Goal: Book appointment/travel/reservation

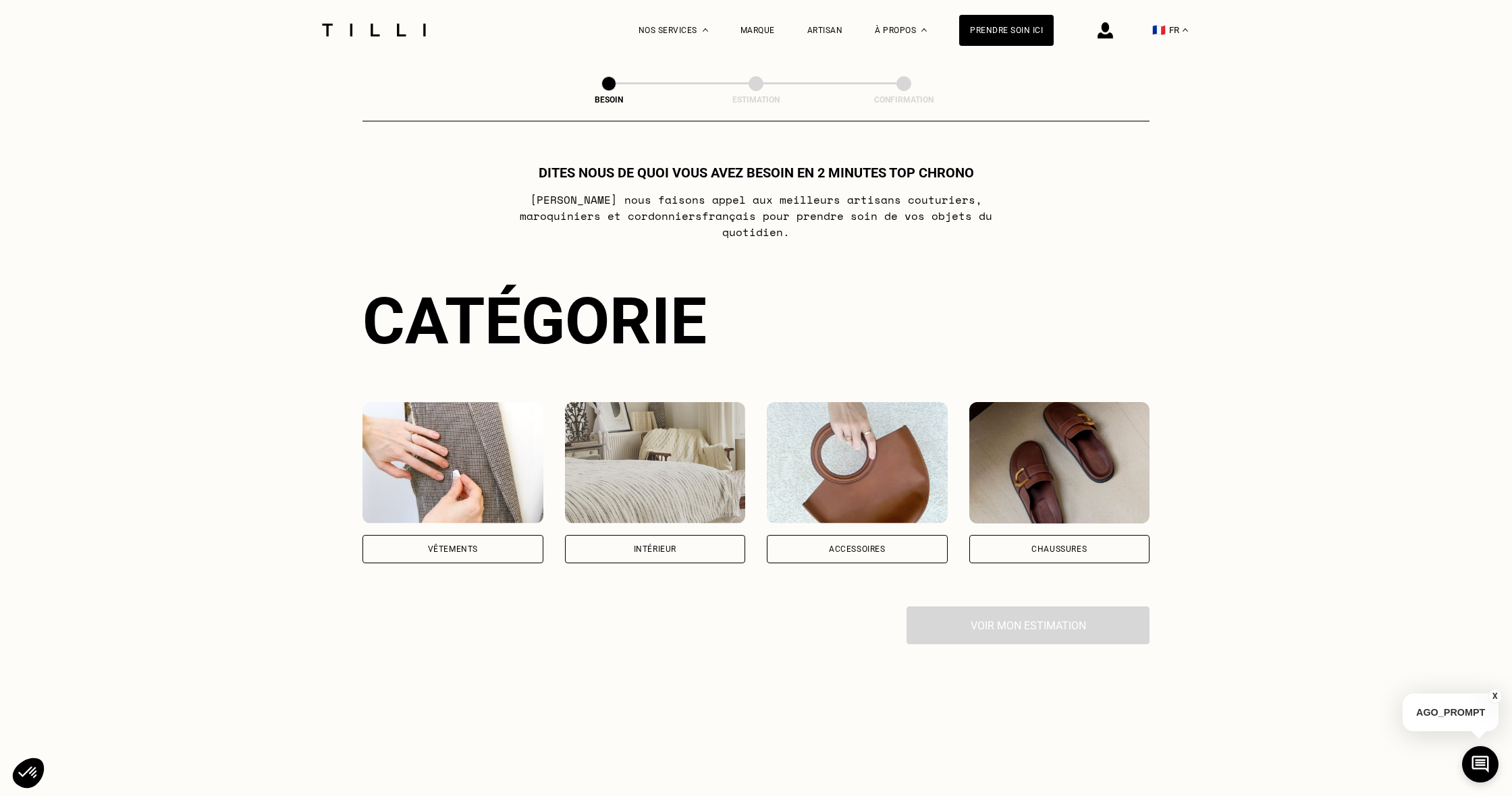
click at [477, 535] on div "Vêtements" at bounding box center [453, 549] width 181 height 28
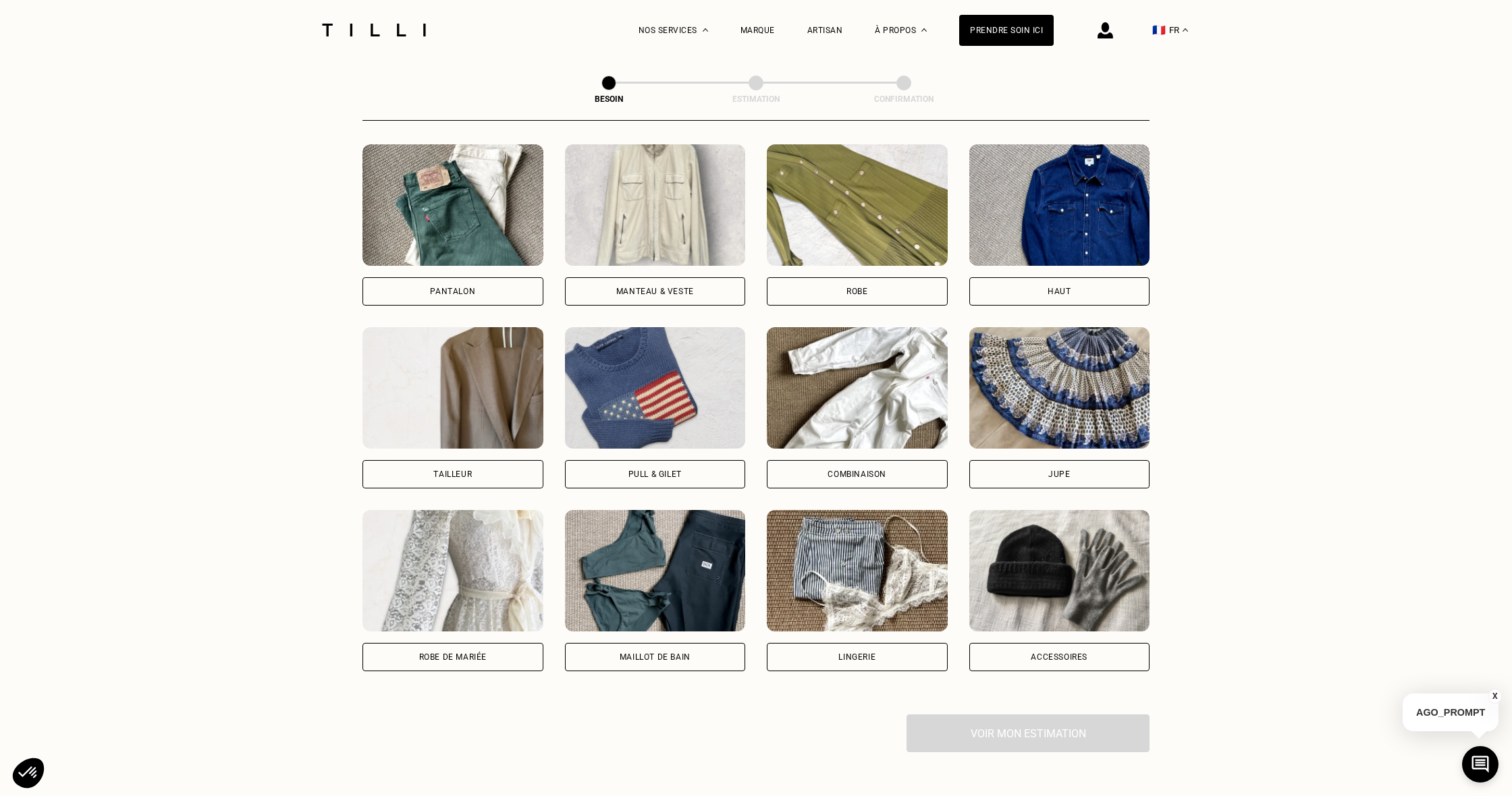
scroll to position [626, 0]
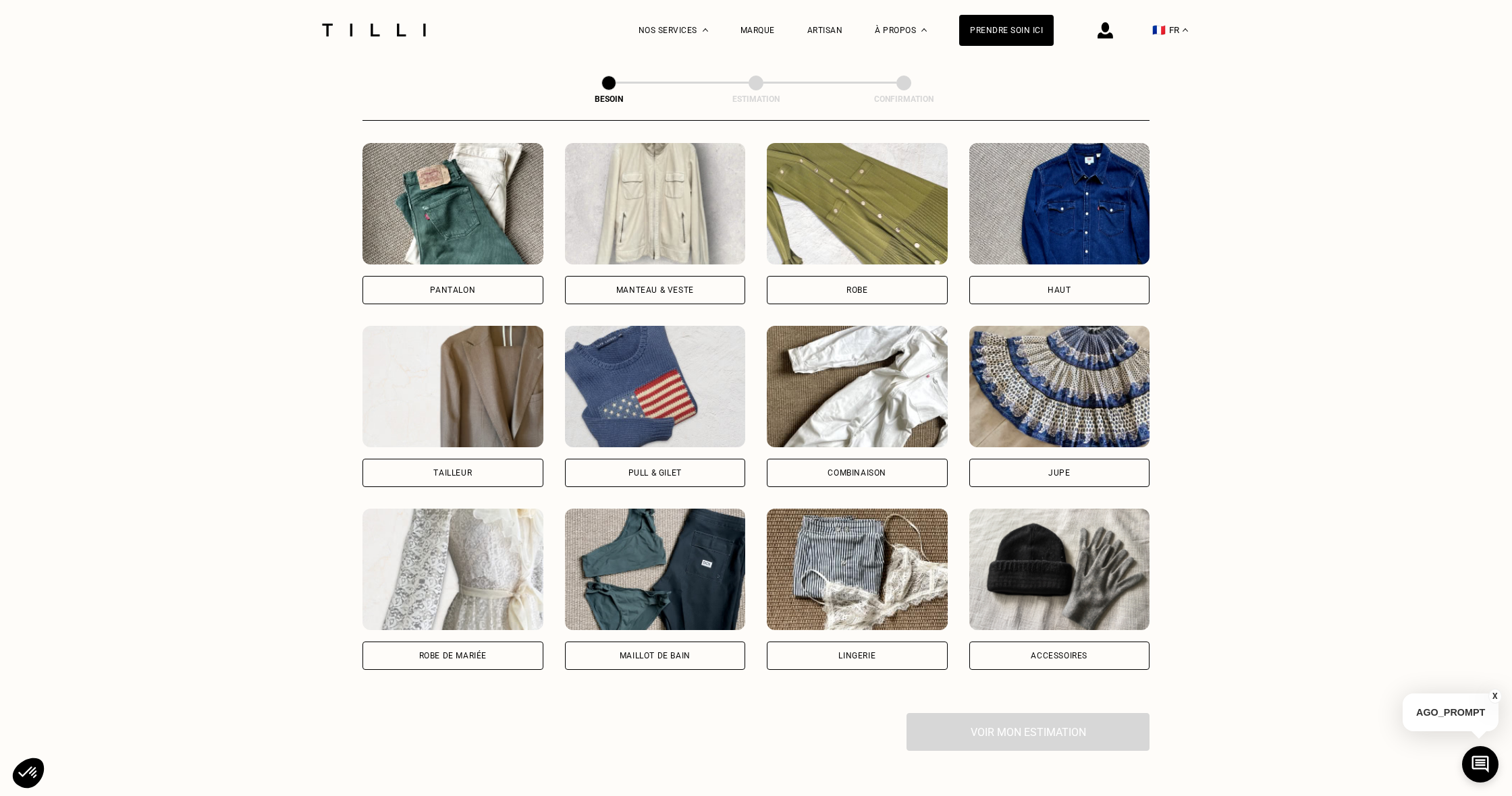
click at [468, 469] on div "Tailleur" at bounding box center [453, 473] width 39 height 8
select select "FR"
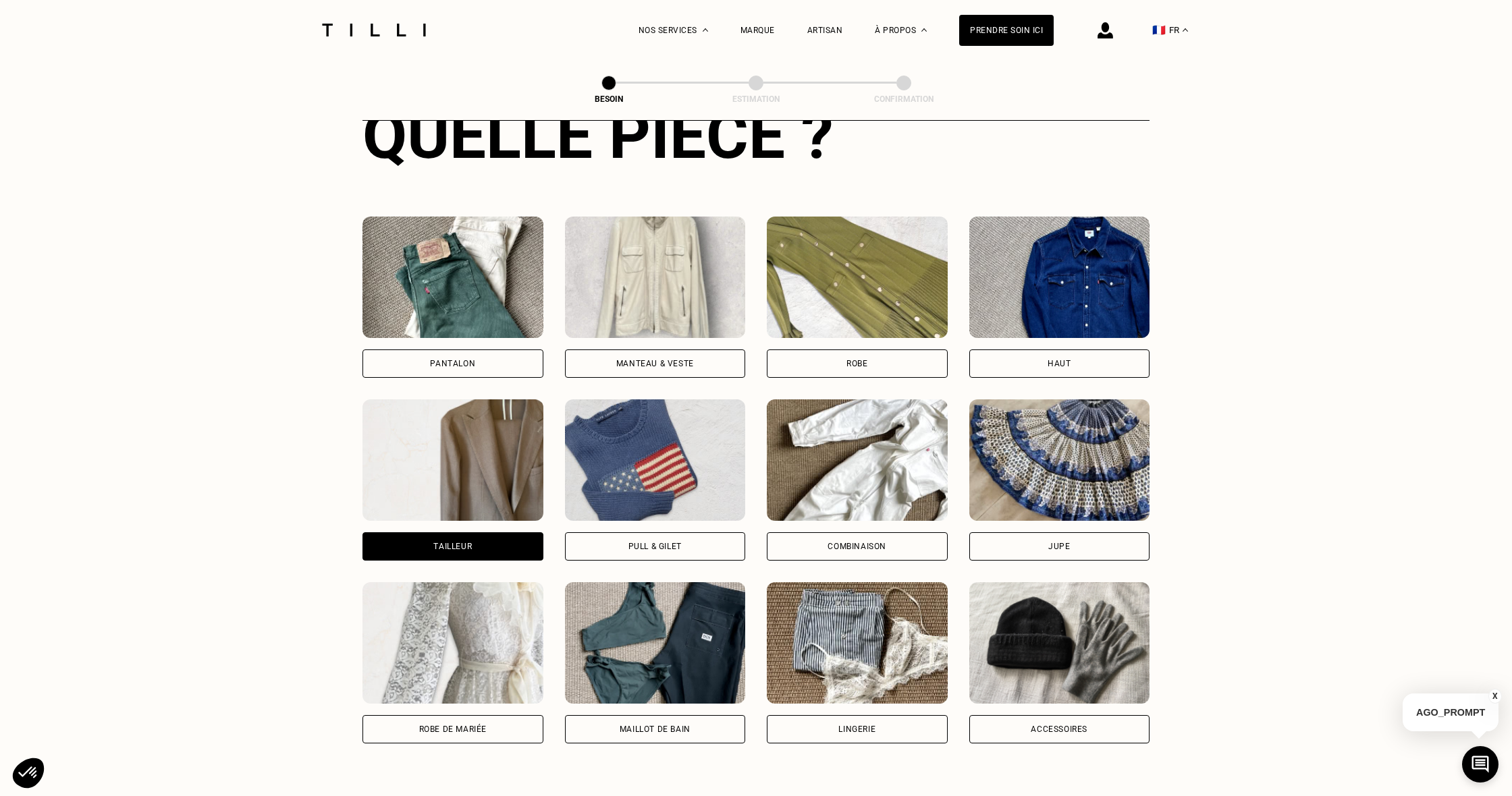
scroll to position [558, 0]
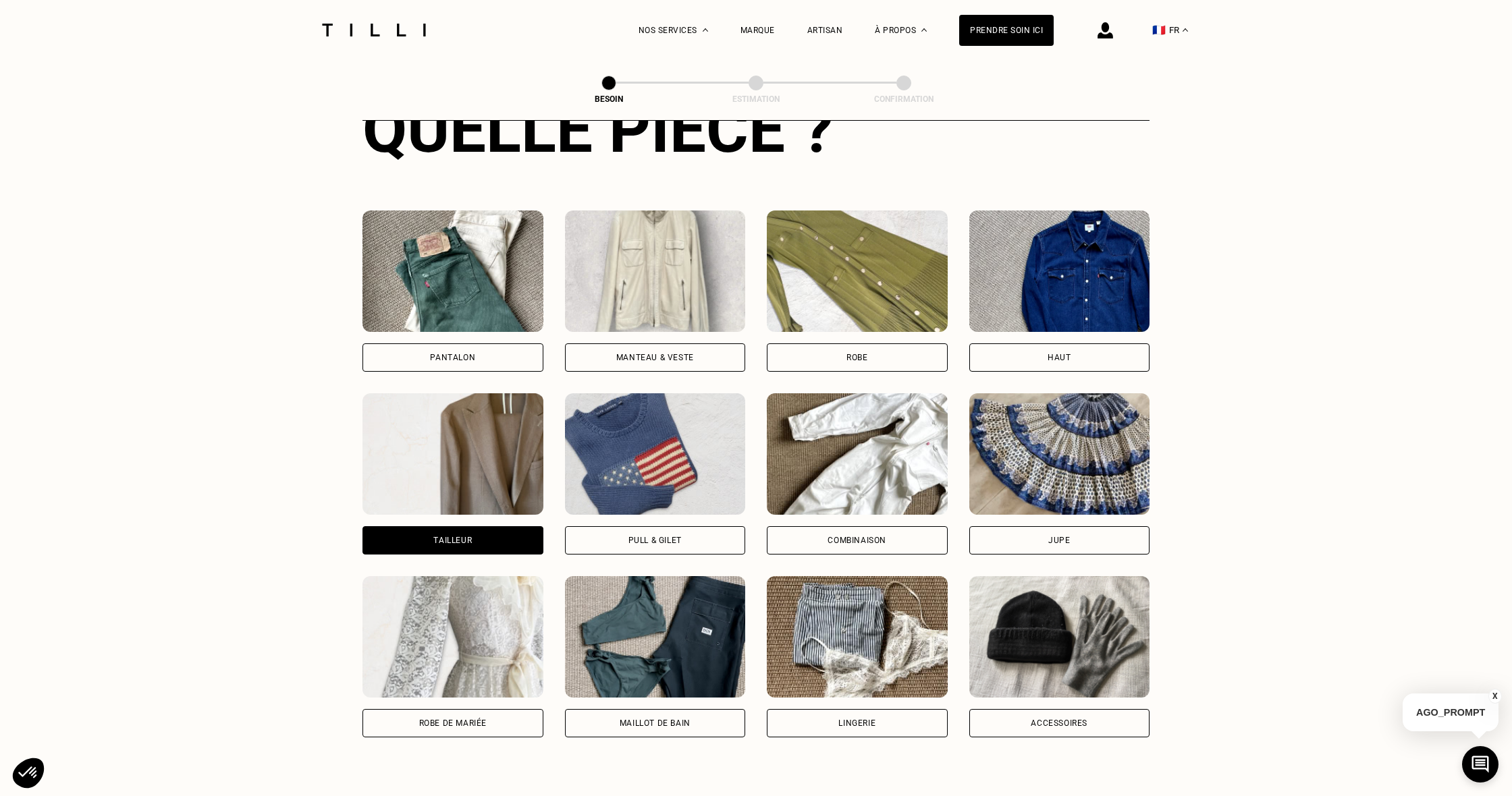
click at [435, 353] on div "Pantalon" at bounding box center [453, 357] width 46 height 8
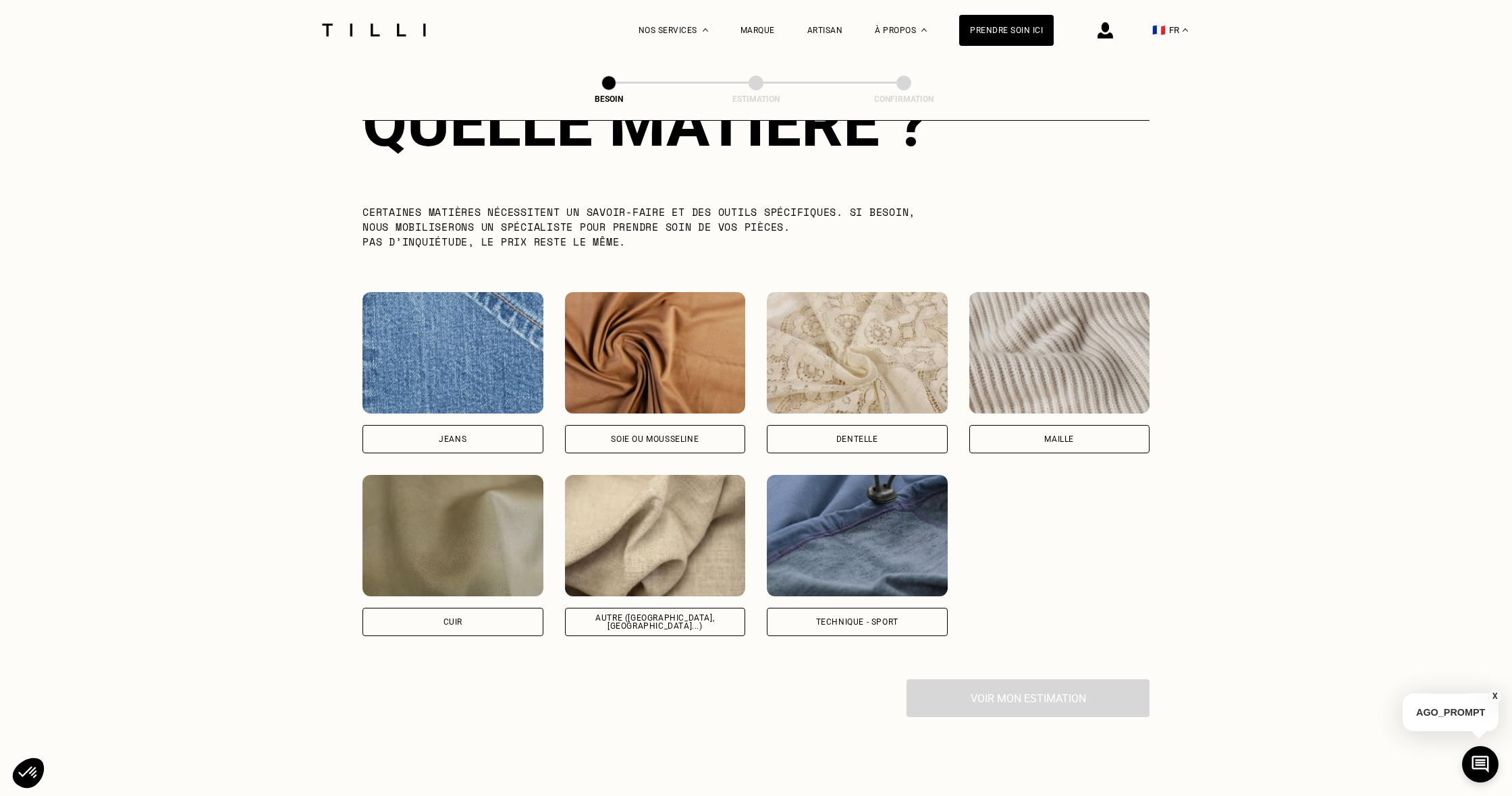
scroll to position [1298, 0]
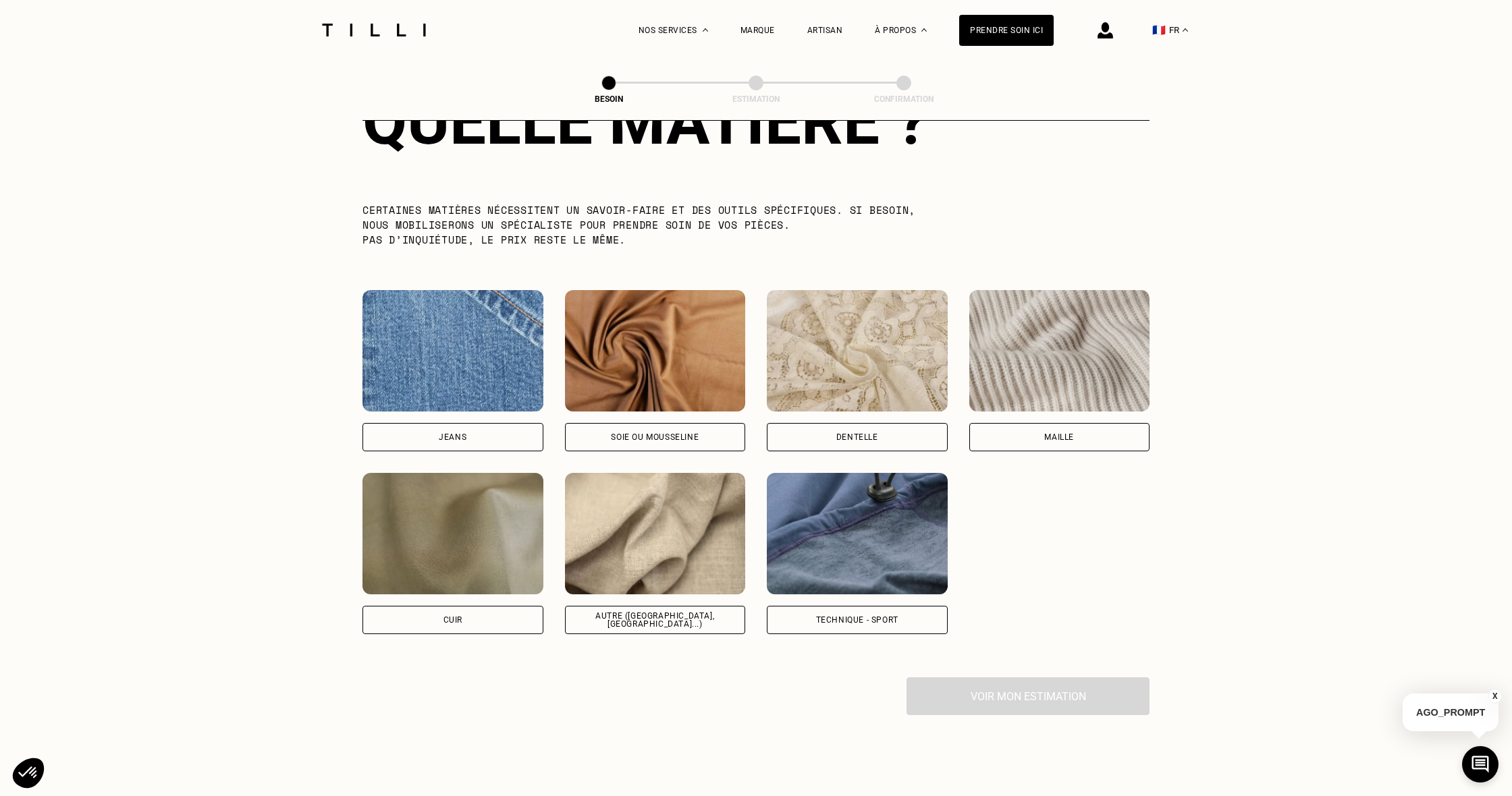
click at [705, 612] on div "Autre ([GEOGRAPHIC_DATA], [GEOGRAPHIC_DATA]...)" at bounding box center [655, 620] width 158 height 16
select select "FR"
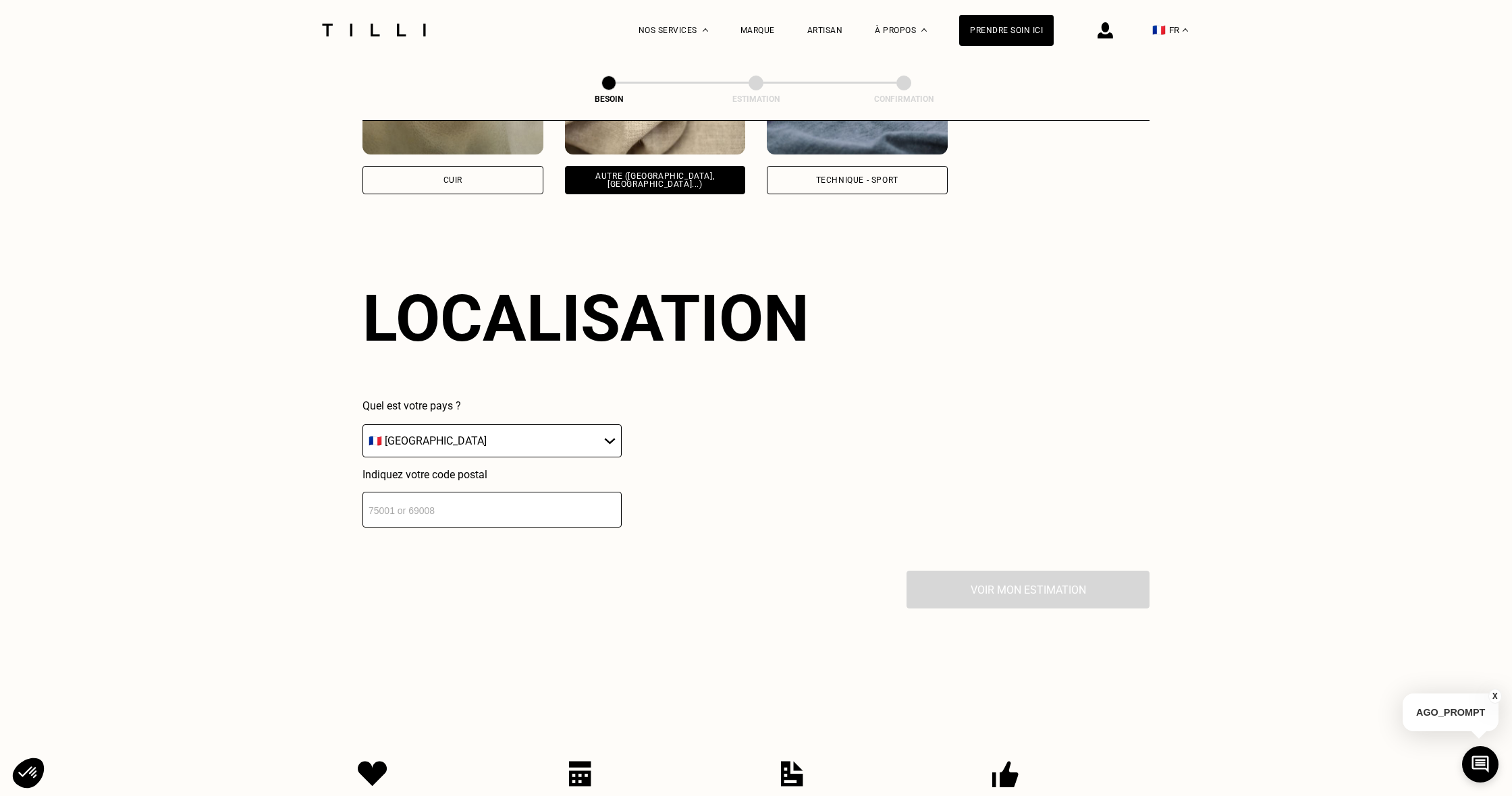
scroll to position [1808, 0]
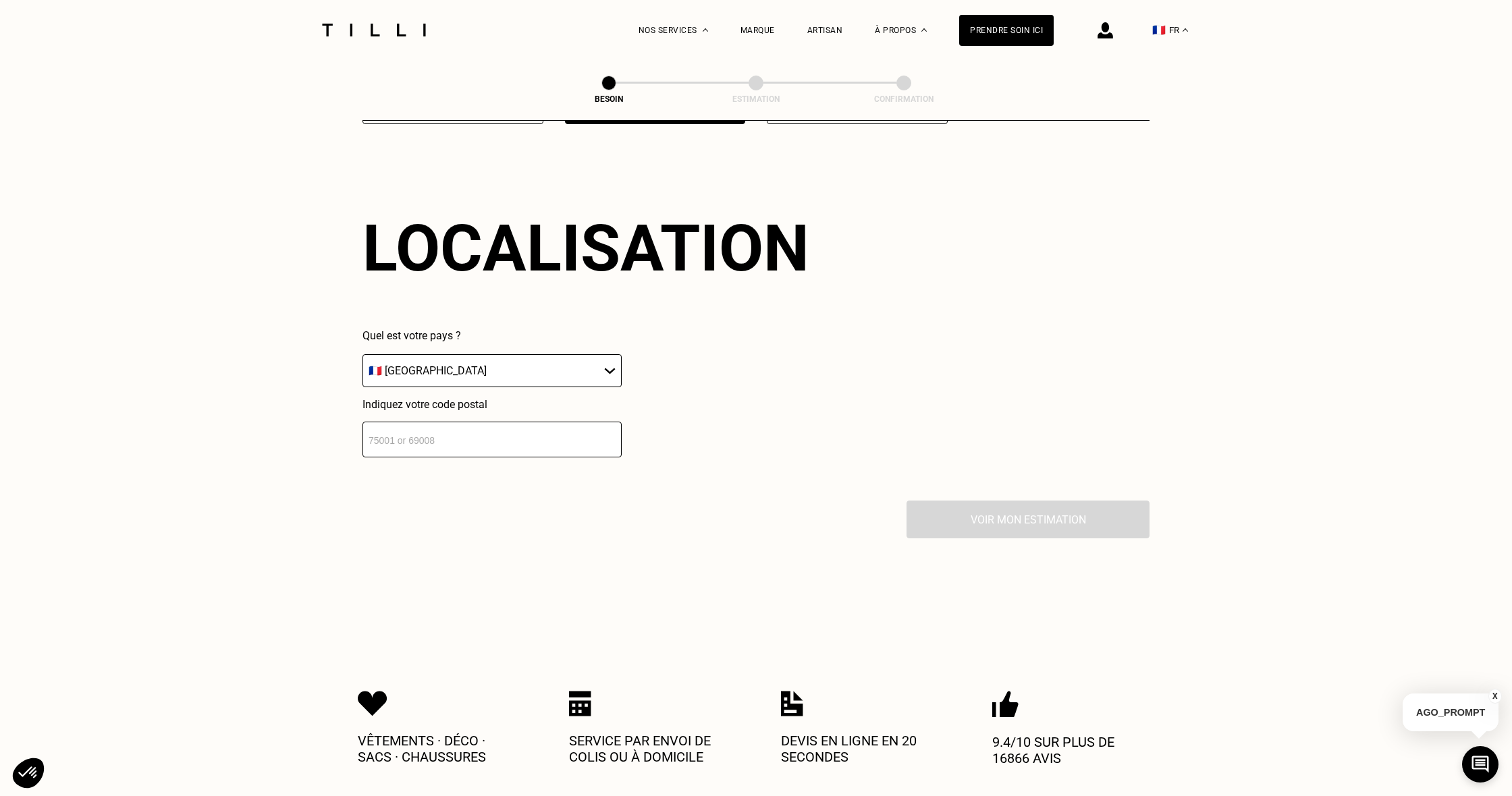
click at [446, 428] on input "number" at bounding box center [492, 440] width 259 height 36
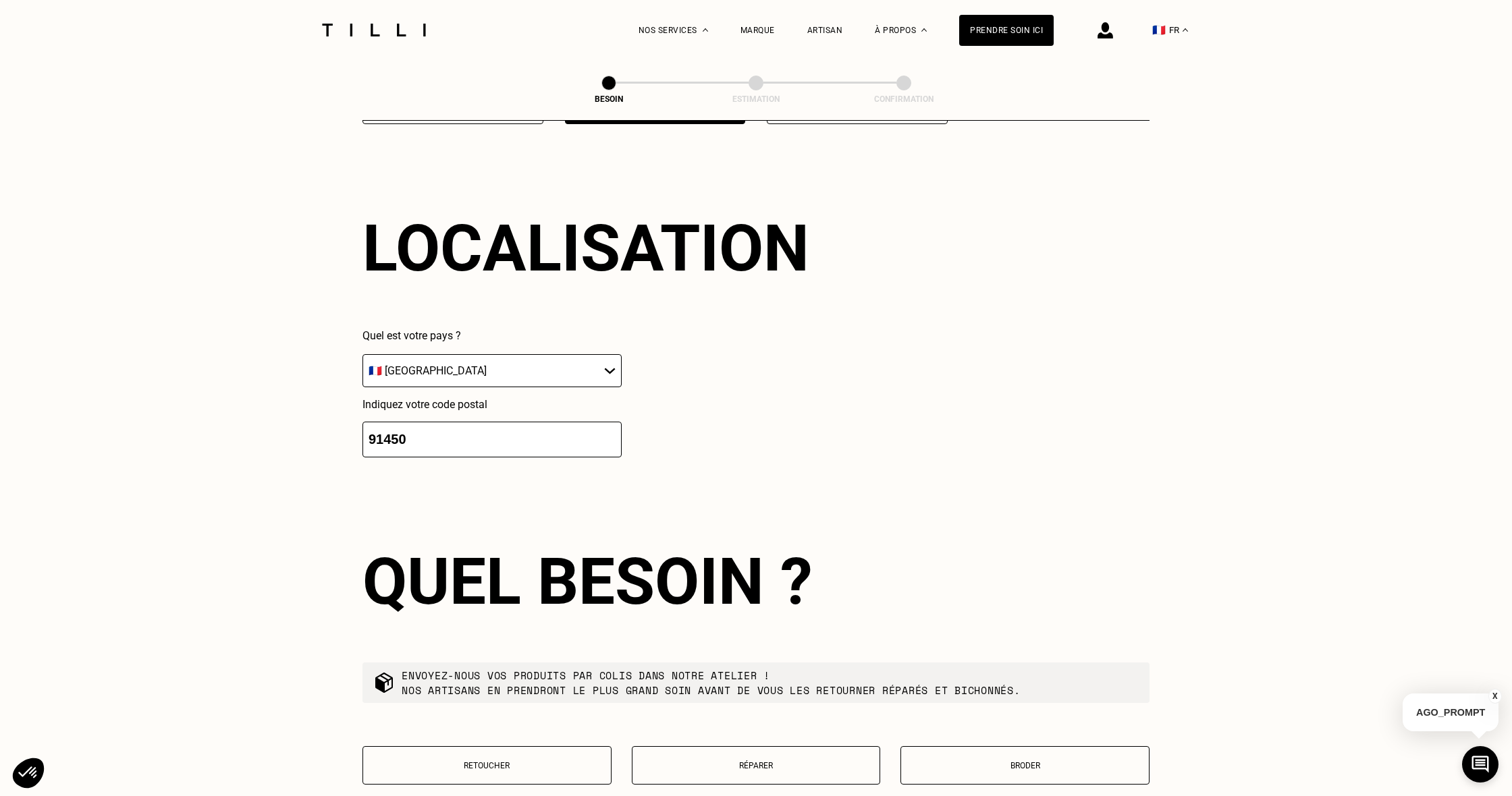
scroll to position [2146, 0]
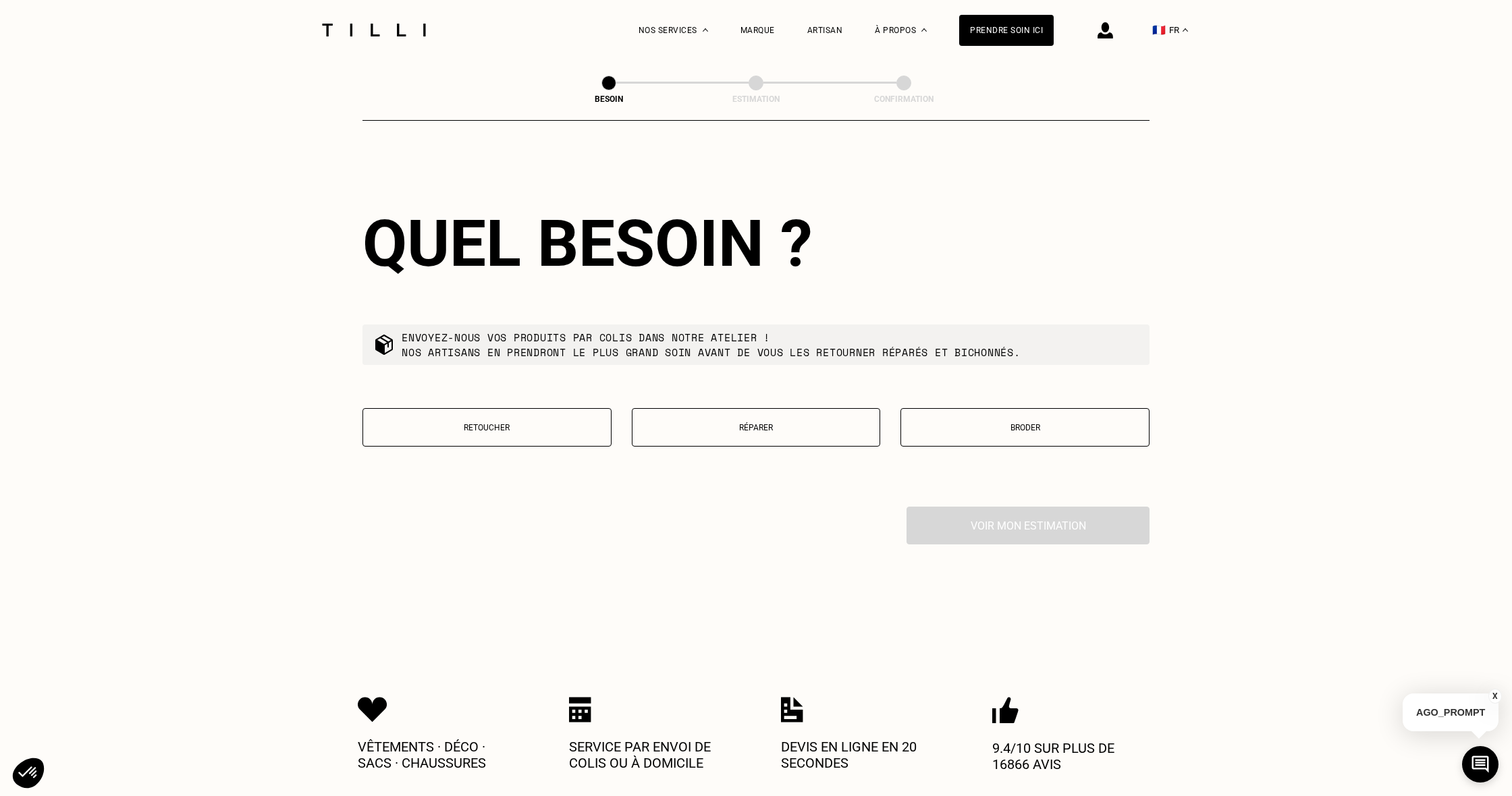
type input "91450"
click at [507, 423] on p "Retoucher" at bounding box center [487, 428] width 235 height 10
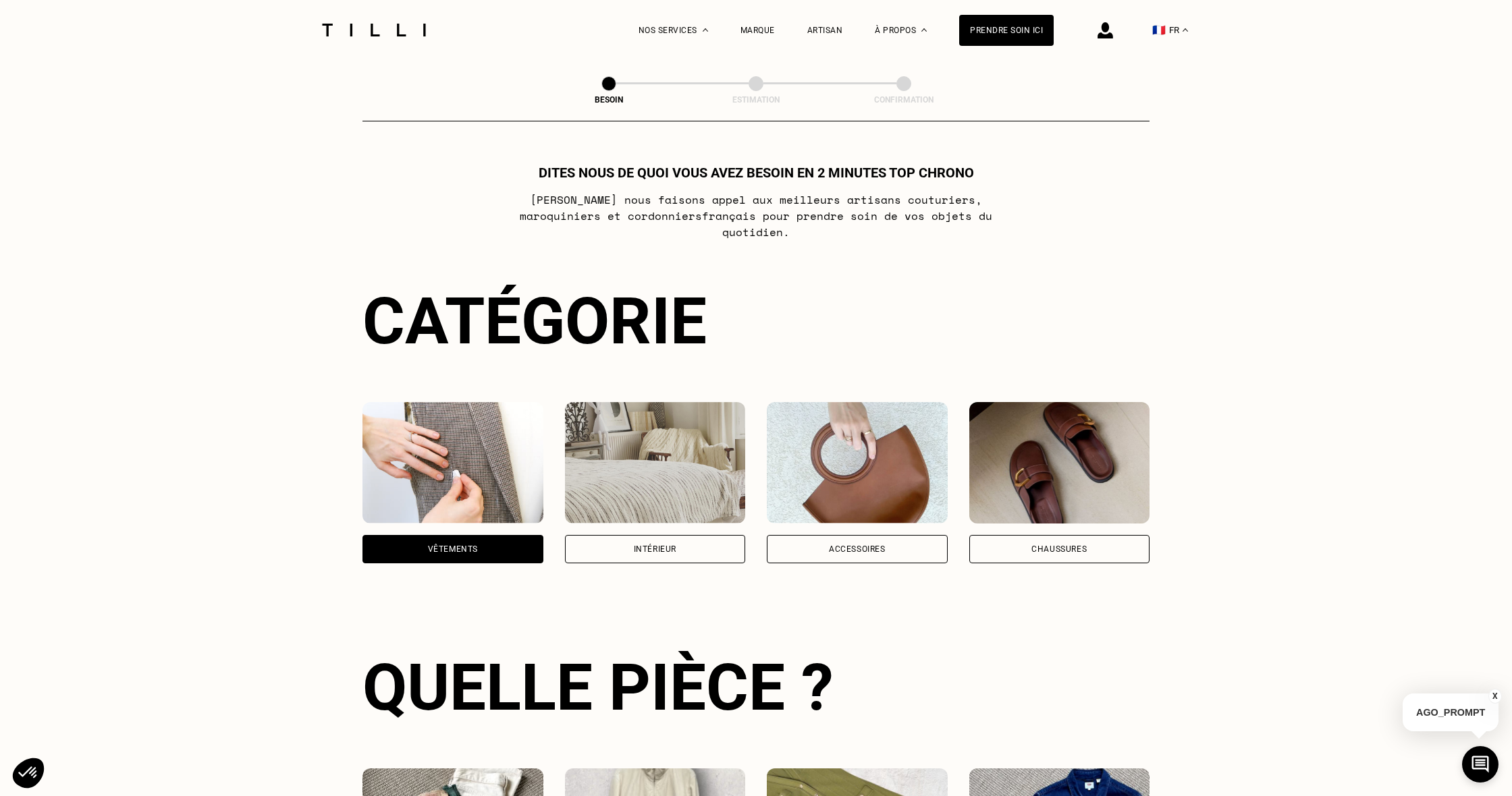
scroll to position [0, 0]
